Goal: Check status: Check status

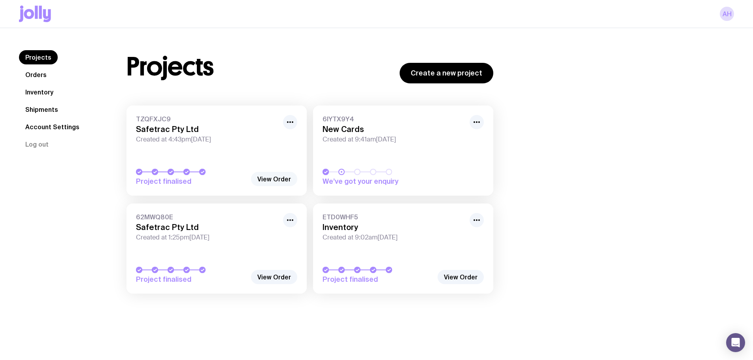
click at [266, 178] on link "View Order" at bounding box center [274, 179] width 46 height 14
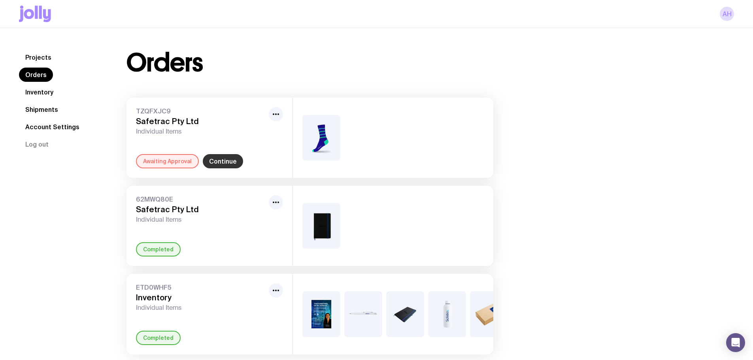
click at [230, 159] on link "Continue" at bounding box center [223, 161] width 40 height 14
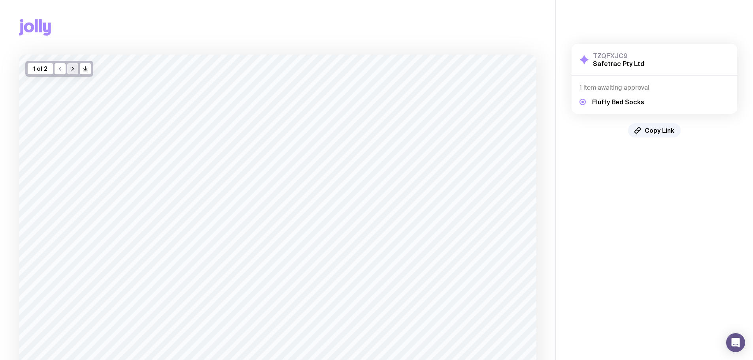
click at [70, 68] on icon "button" at bounding box center [73, 69] width 6 height 6
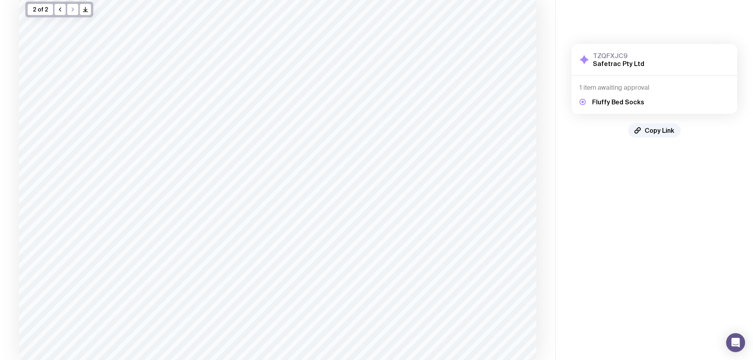
scroll to position [115, 0]
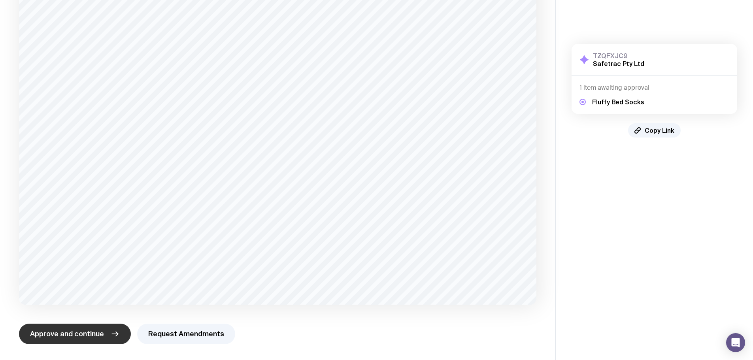
click at [92, 337] on span "Approve and continue" at bounding box center [67, 333] width 74 height 9
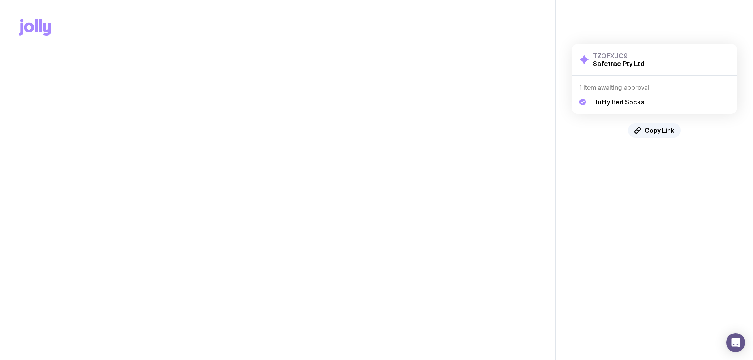
scroll to position [0, 0]
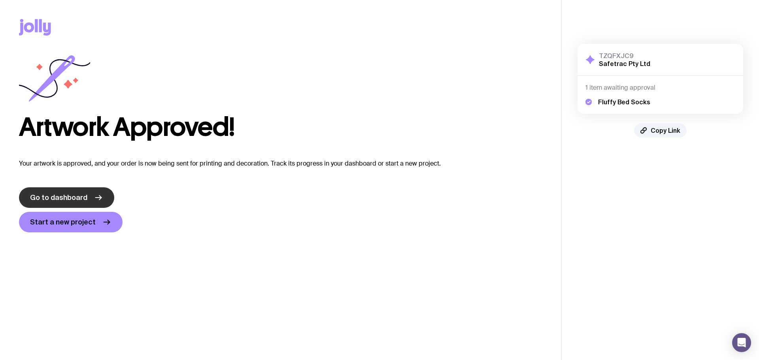
click at [83, 193] on span "Go to dashboard" at bounding box center [58, 197] width 57 height 9
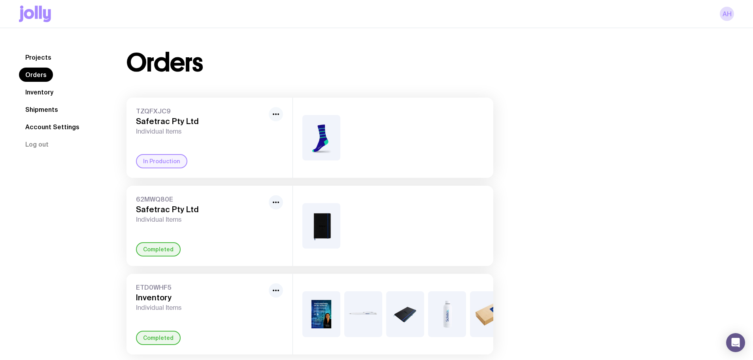
click at [274, 115] on icon "button" at bounding box center [275, 114] width 9 height 9
click at [278, 114] on circle "button" at bounding box center [279, 114] width 2 height 2
